Goal: Transaction & Acquisition: Purchase product/service

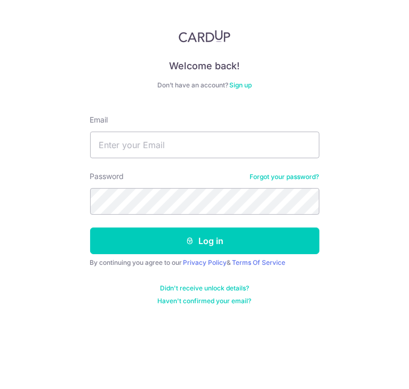
type input "huang.junping9@gmail.com"
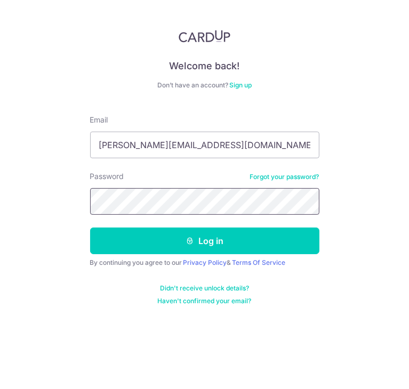
click at [90, 228] on button "Log in" at bounding box center [204, 241] width 229 height 27
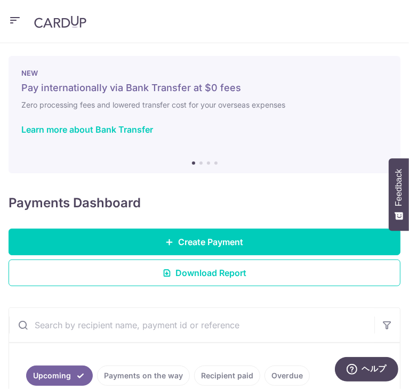
click at [20, 21] on header at bounding box center [204, 21] width 409 height 43
click at [12, 19] on icon "button" at bounding box center [15, 20] width 13 height 13
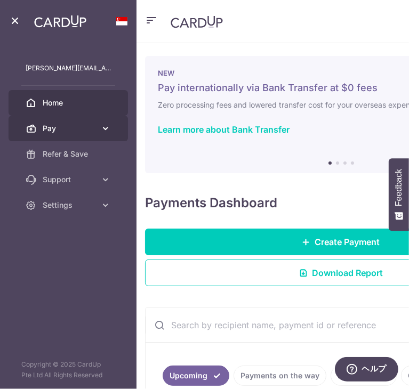
click at [82, 131] on span "Pay" at bounding box center [69, 128] width 53 height 11
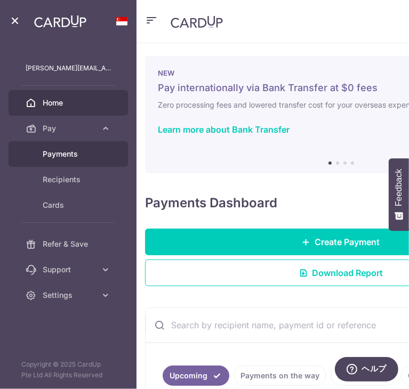
click at [74, 159] on link "Payments" at bounding box center [68, 154] width 119 height 26
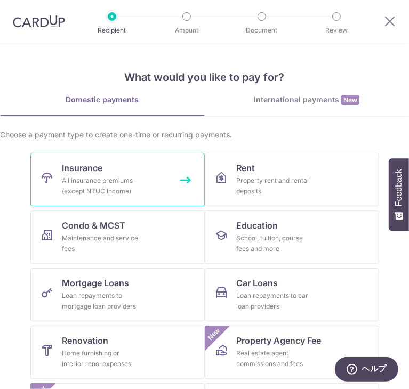
click at [155, 191] on link "Insurance All insurance premiums (except NTUC Income)" at bounding box center [117, 179] width 174 height 53
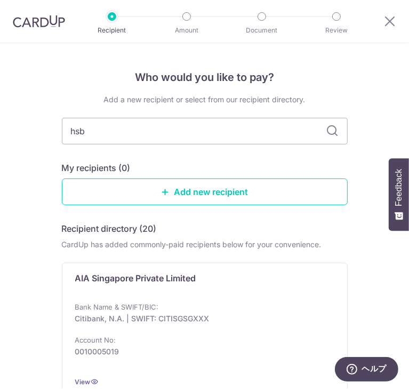
type input "hsbc"
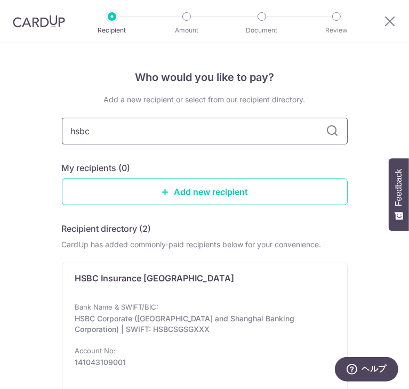
click at [344, 126] on input "hsbc" at bounding box center [205, 131] width 286 height 27
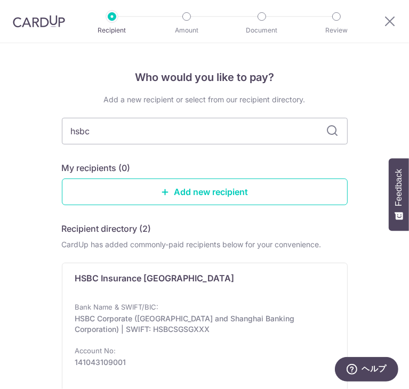
click at [335, 130] on icon at bounding box center [332, 131] width 13 height 13
click at [332, 130] on icon at bounding box center [332, 131] width 13 height 13
click at [326, 131] on icon at bounding box center [332, 131] width 13 height 13
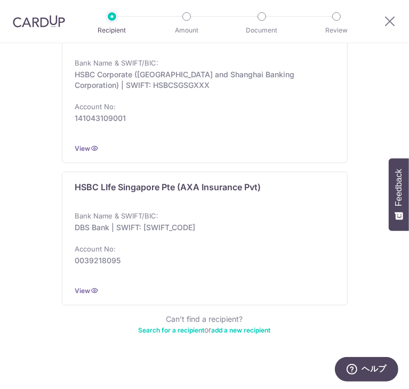
scroll to position [253, 0]
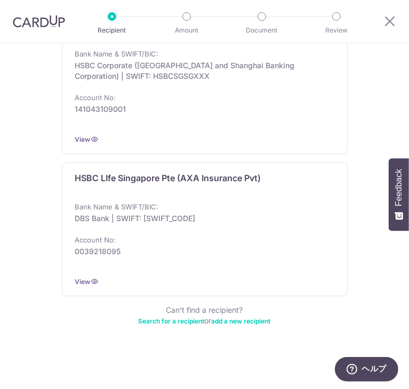
click at [264, 180] on div "HSBC LIfe Singapore Pte (AXA Insurance Pvt)" at bounding box center [198, 182] width 246 height 21
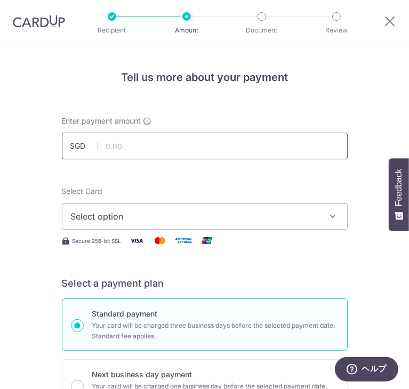
click at [256, 152] on input "text" at bounding box center [205, 146] width 286 height 27
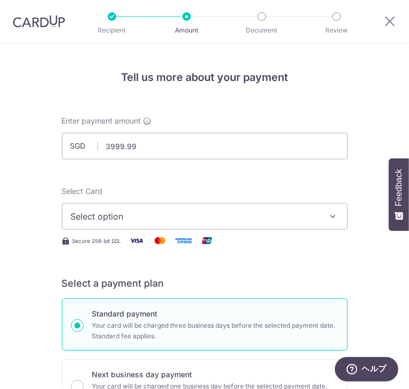
type input "3,999.99"
click at [158, 219] on span "Select option" at bounding box center [197, 216] width 253 height 13
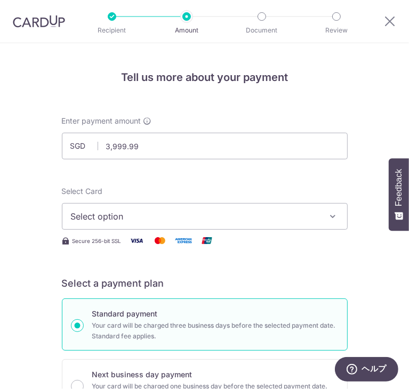
click at [74, 210] on span "Select option" at bounding box center [197, 216] width 253 height 13
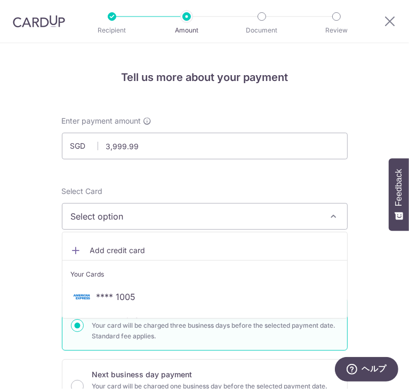
click at [90, 280] on li "Your Cards" at bounding box center [204, 272] width 285 height 24
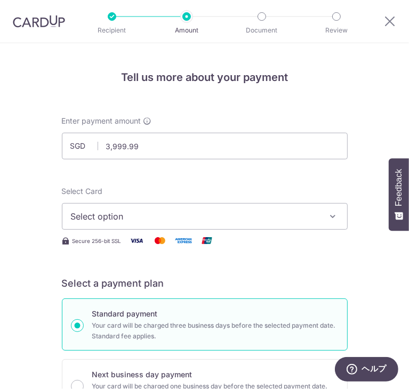
click at [103, 220] on span "Select option" at bounding box center [197, 216] width 253 height 13
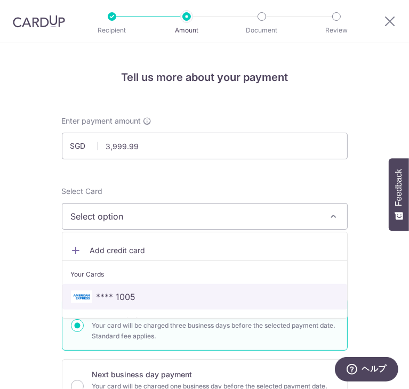
click at [79, 289] on link "**** 1005" at bounding box center [204, 297] width 285 height 26
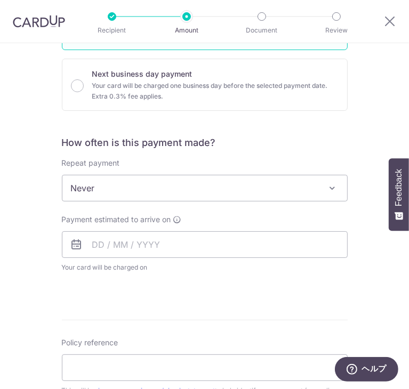
scroll to position [320, 0]
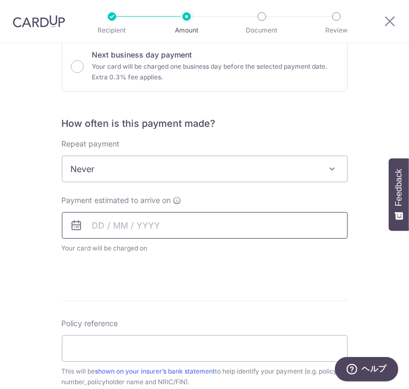
click at [153, 226] on input "text" at bounding box center [205, 225] width 286 height 27
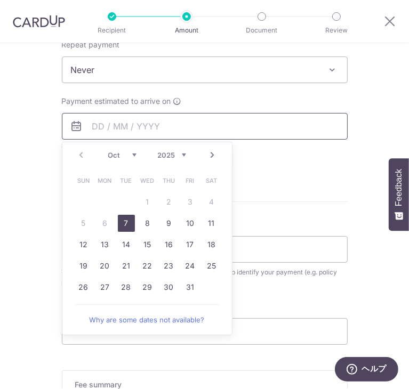
scroll to position [480, 0]
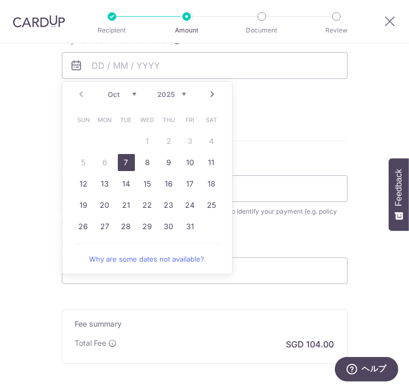
click at [322, 149] on form "Enter payment amount SGD 3,999.99 3999.99 Select Card **** 1005 Add credit card…" at bounding box center [205, 54] width 286 height 837
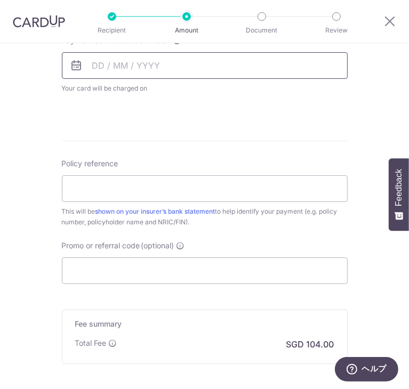
click at [210, 65] on input "text" at bounding box center [205, 65] width 286 height 27
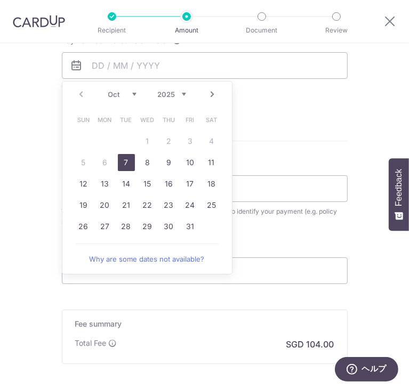
click at [127, 162] on link "7" at bounding box center [126, 162] width 17 height 17
type input "07/10/2025"
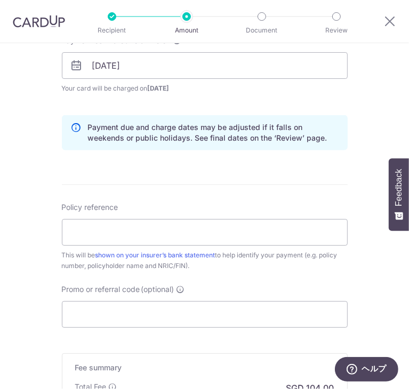
click at [338, 171] on form "Enter payment amount SGD 3,999.99 3999.99 Select Card **** 1005 Add credit card…" at bounding box center [205, 76] width 286 height 881
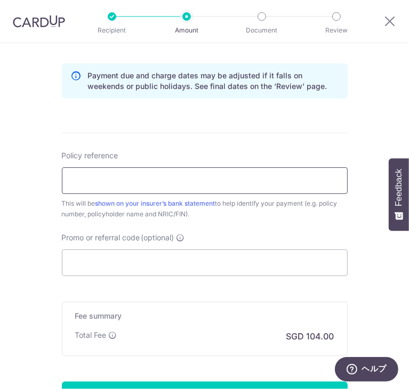
scroll to position [533, 0]
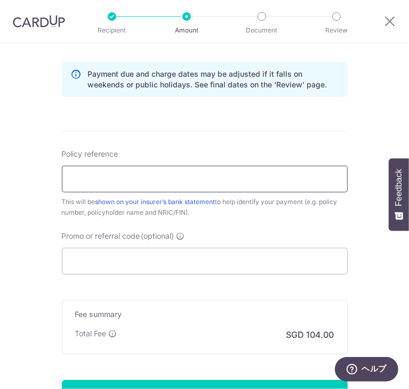
click at [226, 189] on input "Policy reference" at bounding box center [205, 179] width 286 height 27
click at [204, 259] on input "Promo or referral code (optional)" at bounding box center [205, 261] width 286 height 27
paste input "25AMEX21"
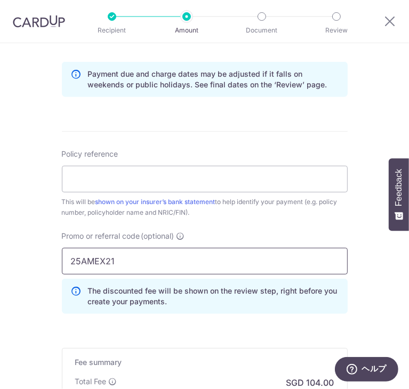
type input "25AMEX21"
click at [359, 244] on div "Tell us more about your payment Enter payment amount SGD 3,999.99 3999.99 Selec…" at bounding box center [204, 36] width 409 height 1052
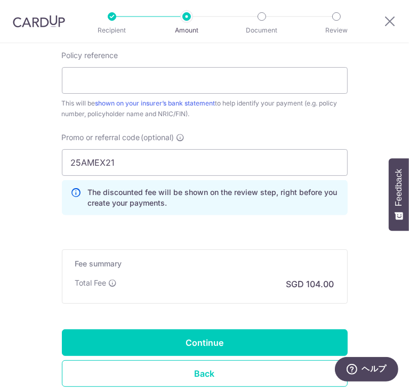
scroll to position [640, 0]
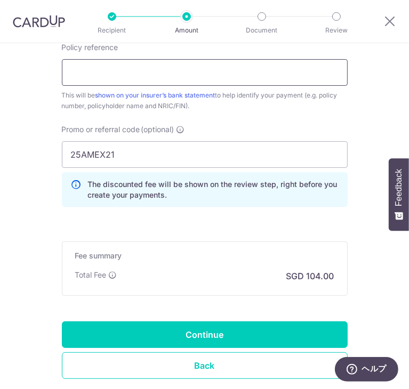
click at [160, 79] on input "Policy reference" at bounding box center [205, 72] width 286 height 27
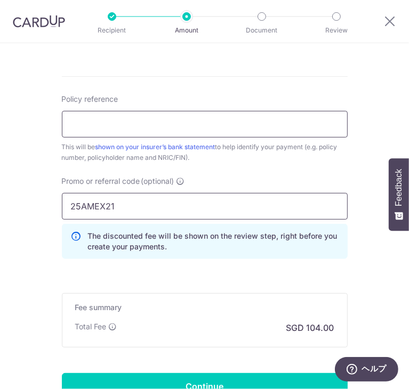
scroll to position [587, 0]
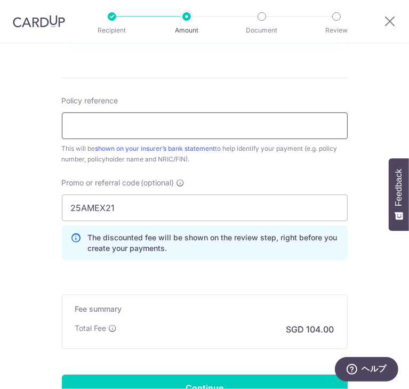
click at [143, 125] on input "Policy reference" at bounding box center [205, 126] width 286 height 27
paste input "501-7678128"
type input "501-7678128"
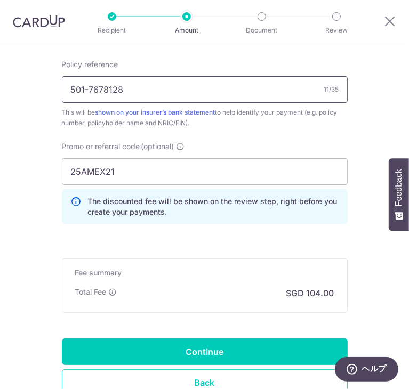
scroll to position [704, 0]
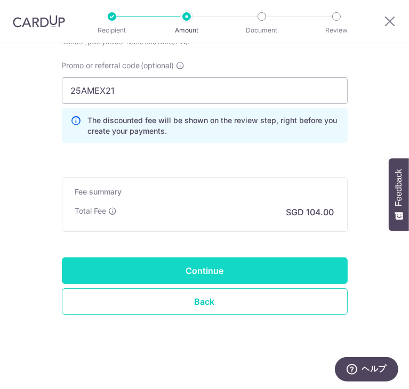
click at [189, 274] on input "Continue" at bounding box center [205, 271] width 286 height 27
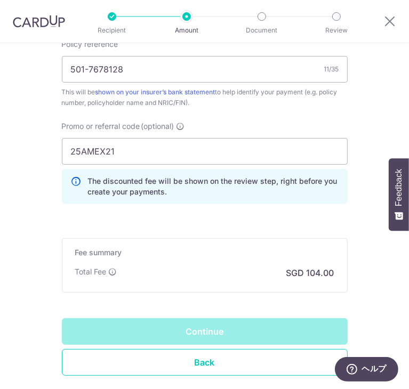
scroll to position [597, 0]
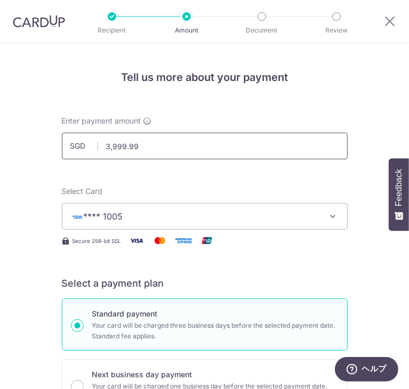
drag, startPoint x: 154, startPoint y: 139, endPoint x: 29, endPoint y: 141, distance: 125.3
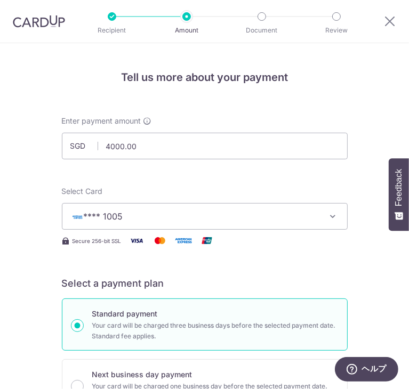
type input "4,000.00"
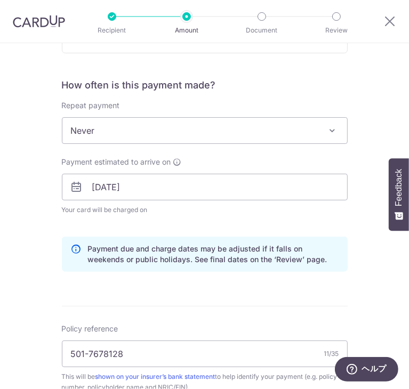
scroll to position [427, 0]
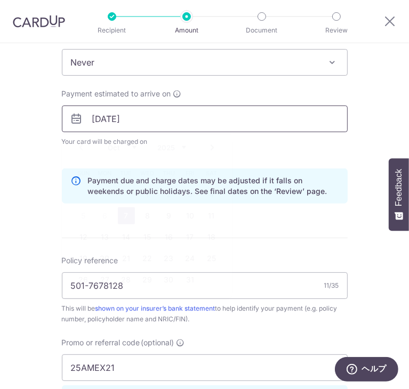
click at [187, 107] on input "[DATE]" at bounding box center [205, 119] width 286 height 27
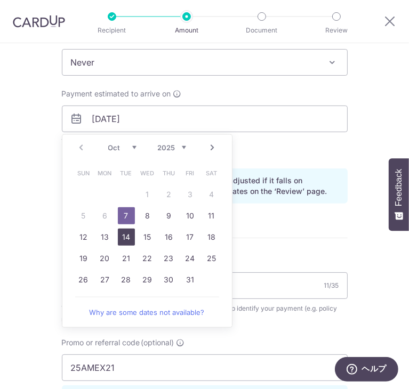
click at [121, 233] on link "14" at bounding box center [126, 237] width 17 height 17
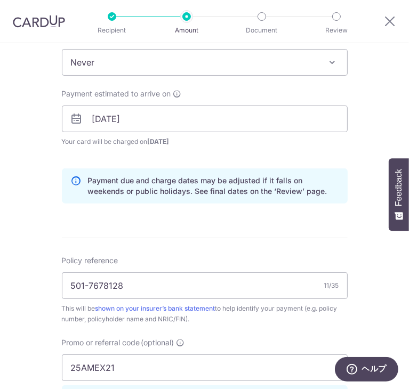
click at [32, 168] on div "Tell us more about your payment Enter payment amount SGD 4,000.00 4000.00 Selec…" at bounding box center [204, 143] width 409 height 1052
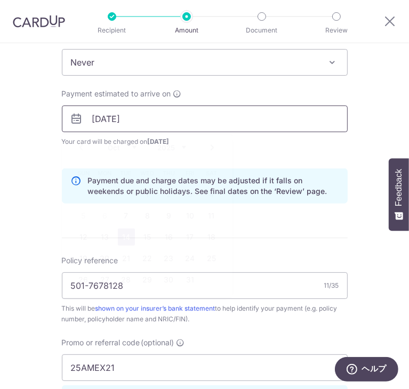
click at [171, 117] on input "[DATE]" at bounding box center [205, 119] width 286 height 27
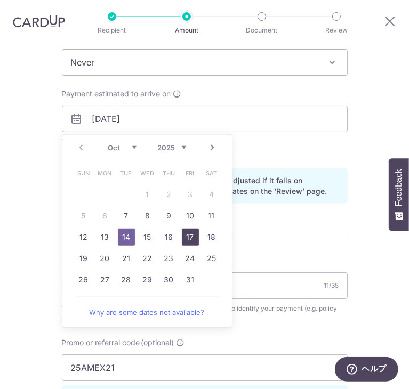
click at [182, 235] on link "17" at bounding box center [190, 237] width 17 height 17
type input "[DATE]"
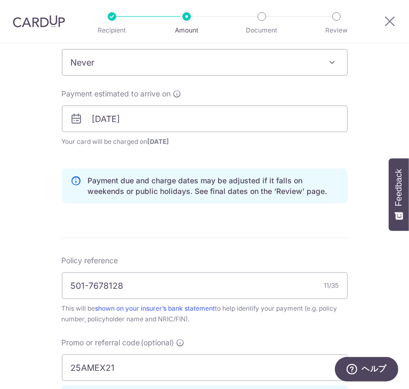
click at [22, 143] on div "Tell us more about your payment Enter payment amount SGD 4,000.00 4000.00 Selec…" at bounding box center [204, 143] width 409 height 1052
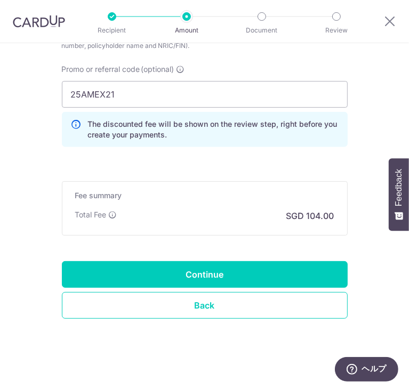
scroll to position [704, 0]
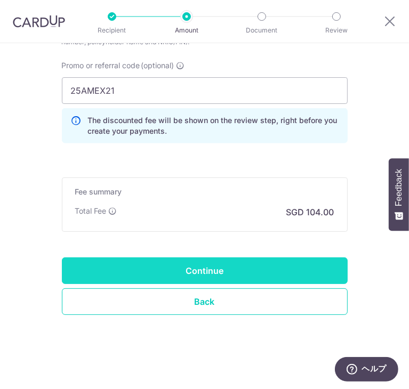
click at [98, 268] on input "Continue" at bounding box center [205, 271] width 286 height 27
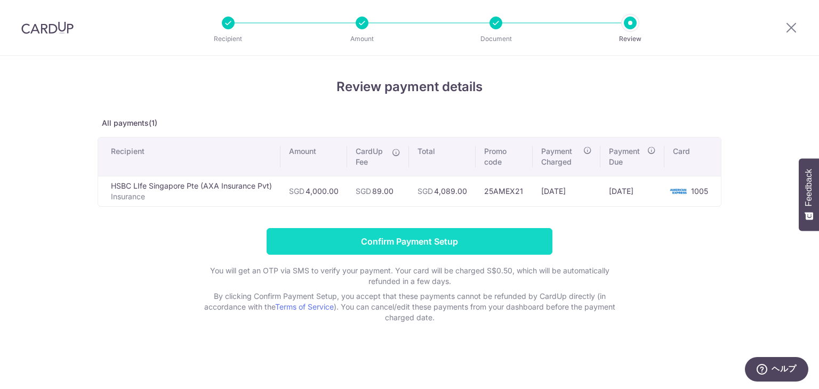
click at [360, 241] on input "Confirm Payment Setup" at bounding box center [410, 241] width 286 height 27
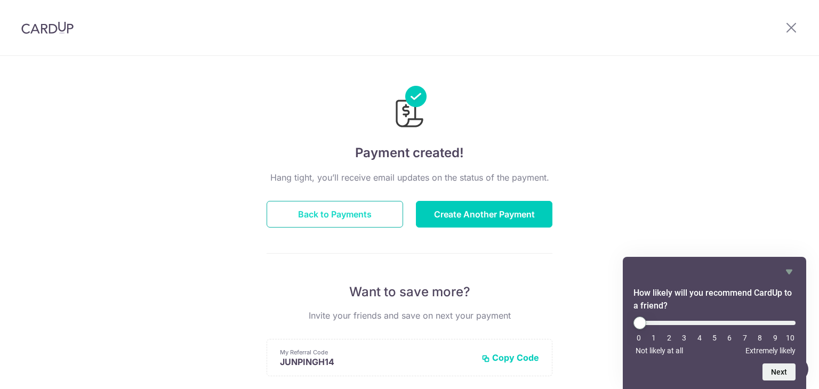
click at [339, 206] on button "Back to Payments" at bounding box center [335, 214] width 137 height 27
